Goal: Navigation & Orientation: Find specific page/section

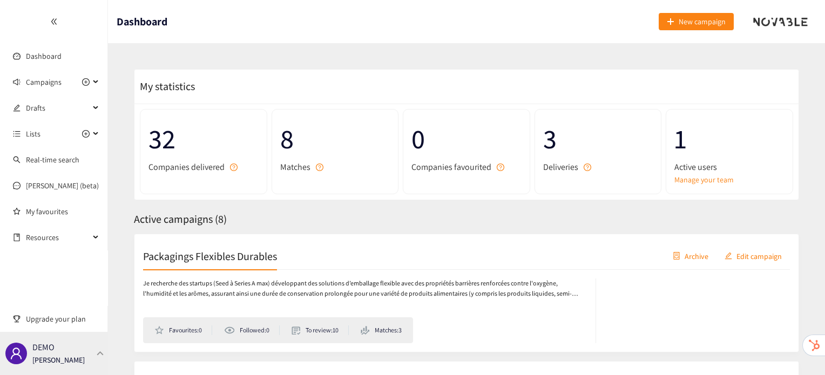
click at [56, 361] on p "[PERSON_NAME]" at bounding box center [58, 360] width 52 height 12
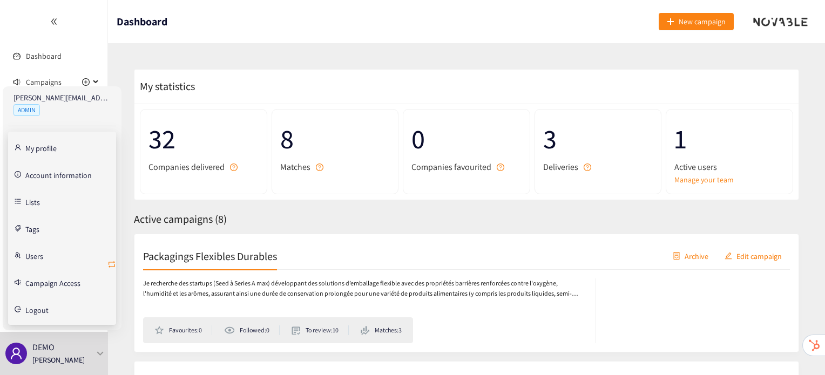
click at [114, 262] on icon "retweet" at bounding box center [112, 264] width 6 height 6
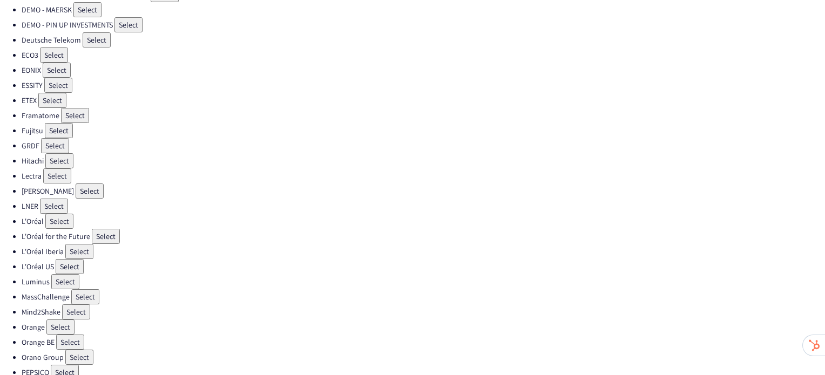
scroll to position [197, 0]
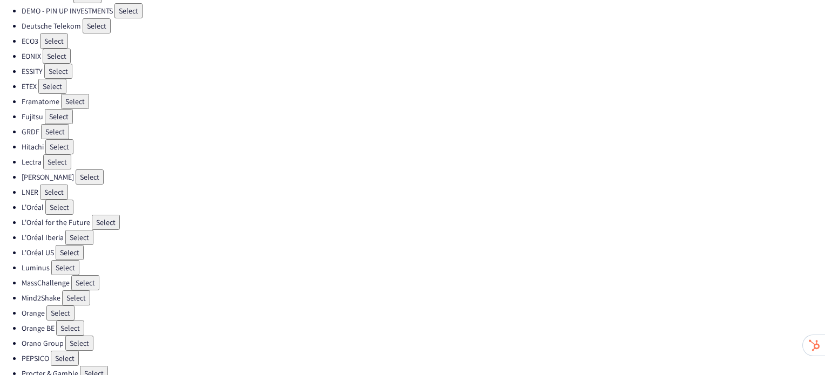
click at [53, 306] on button "Select" at bounding box center [60, 313] width 28 height 15
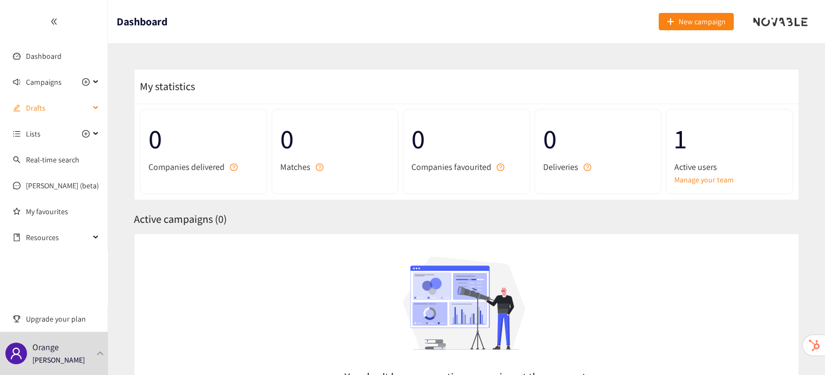
click at [43, 110] on span "Drafts" at bounding box center [58, 108] width 64 height 22
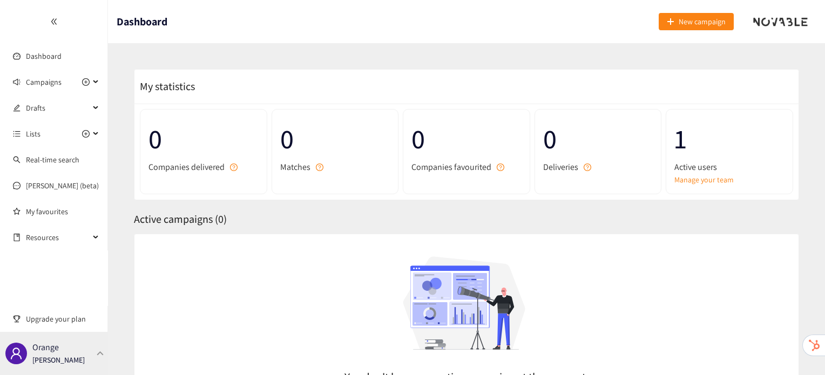
click at [95, 350] on div "Orange [PERSON_NAME]" at bounding box center [54, 353] width 108 height 43
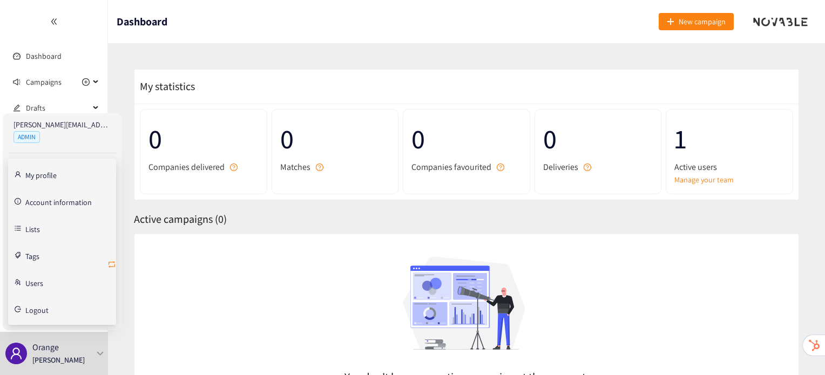
click at [111, 265] on icon "retweet" at bounding box center [112, 264] width 9 height 9
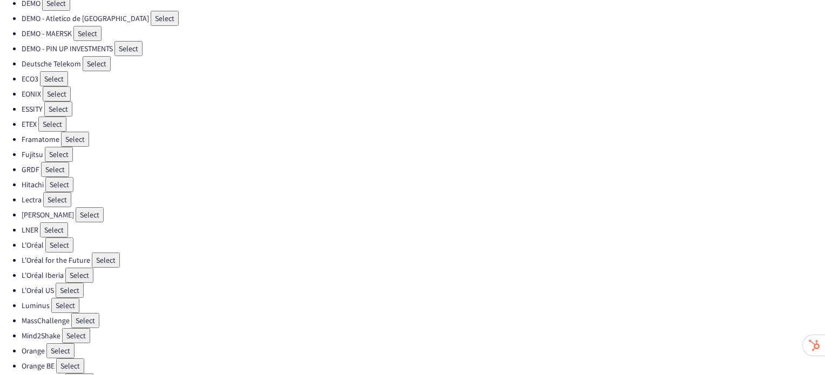
scroll to position [158, 0]
click at [68, 360] on button "Select" at bounding box center [70, 367] width 28 height 15
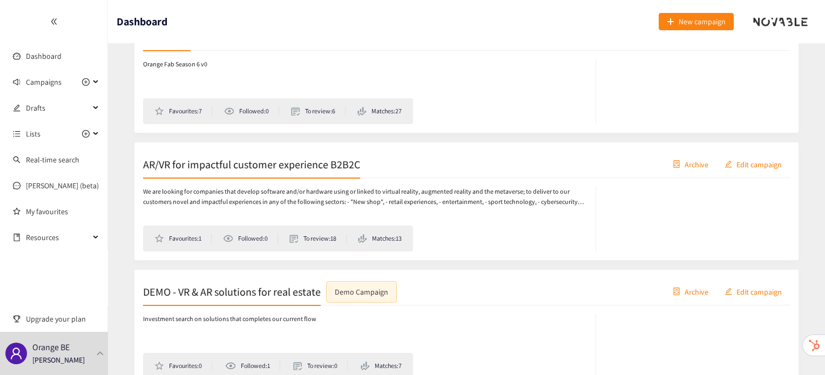
scroll to position [858, 0]
